Goal: Task Accomplishment & Management: Manage account settings

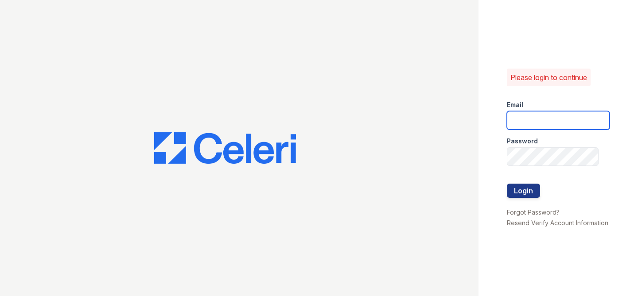
click at [522, 120] on input "email" at bounding box center [558, 120] width 103 height 19
type input "[EMAIL_ADDRESS][DOMAIN_NAME]"
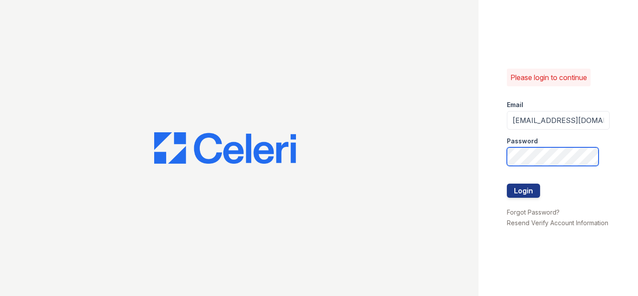
click at [507, 184] on button "Login" at bounding box center [523, 191] width 33 height 14
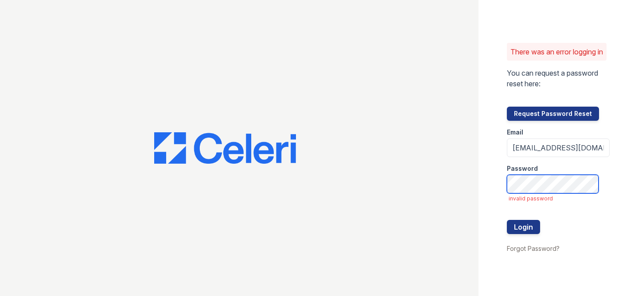
click at [507, 220] on button "Login" at bounding box center [523, 227] width 33 height 14
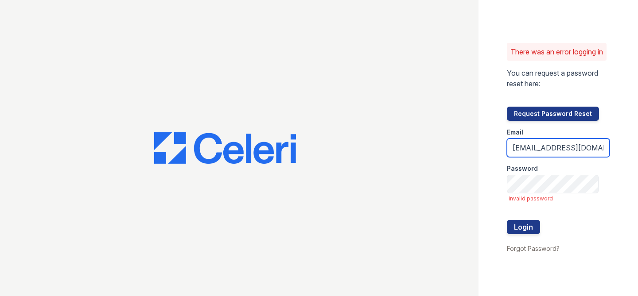
click at [546, 156] on input "[EMAIL_ADDRESS][DOMAIN_NAME]" at bounding box center [558, 148] width 103 height 19
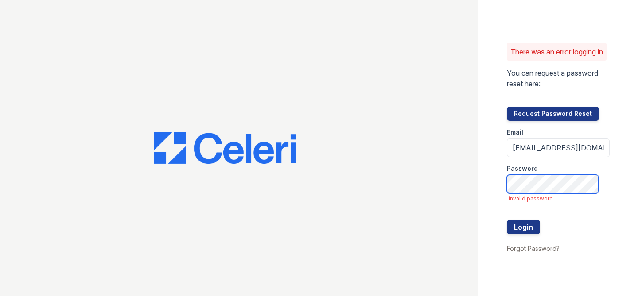
click at [481, 196] on div "There was an error logging in You can request a password reset here: Request Pa…" at bounding box center [557, 148] width 159 height 296
click at [507, 220] on button "Login" at bounding box center [523, 227] width 33 height 14
